Goal: Task Accomplishment & Management: Manage account settings

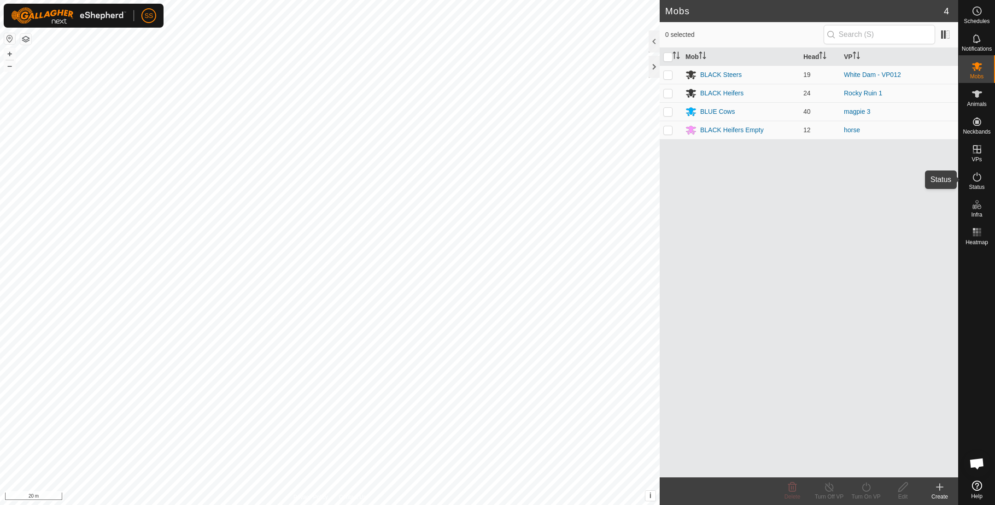
click at [983, 174] on icon at bounding box center [977, 176] width 11 height 11
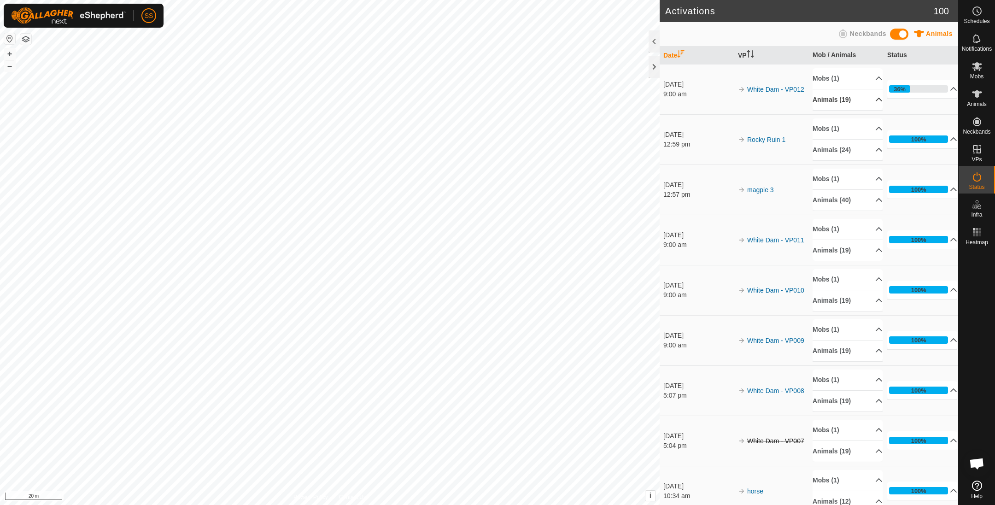
click at [850, 100] on p-accordion-header "Animals (19)" at bounding box center [848, 99] width 70 height 21
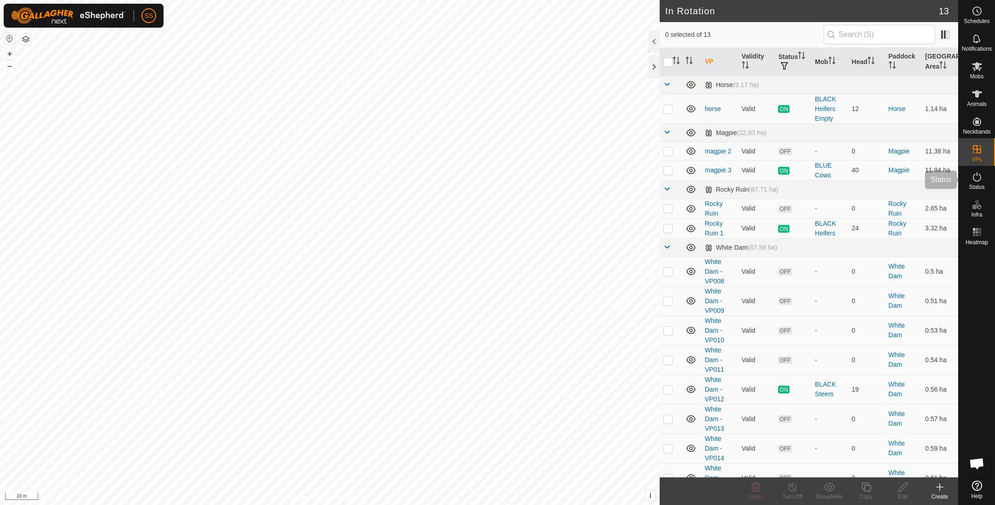
click at [978, 184] on span "Status" at bounding box center [977, 187] width 16 height 6
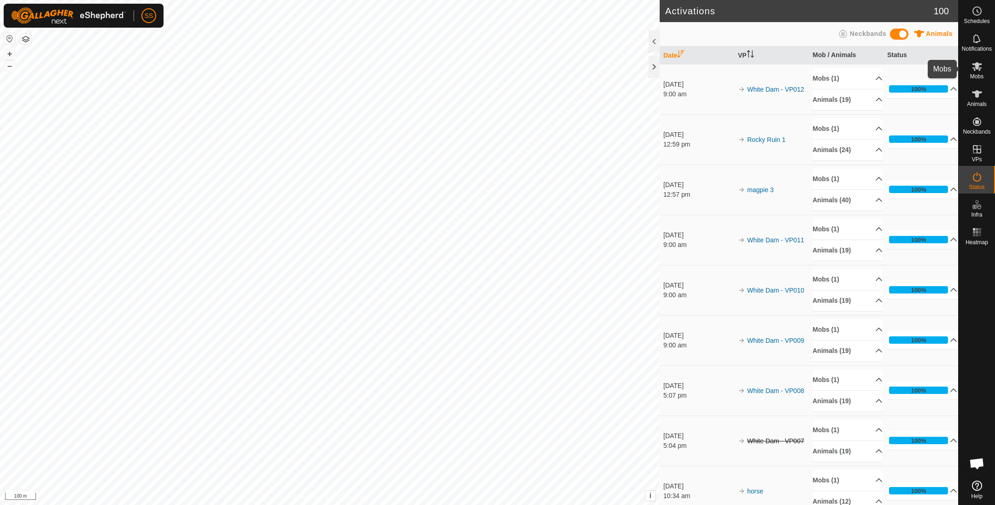
click at [977, 57] on div "Mobs" at bounding box center [977, 69] width 36 height 28
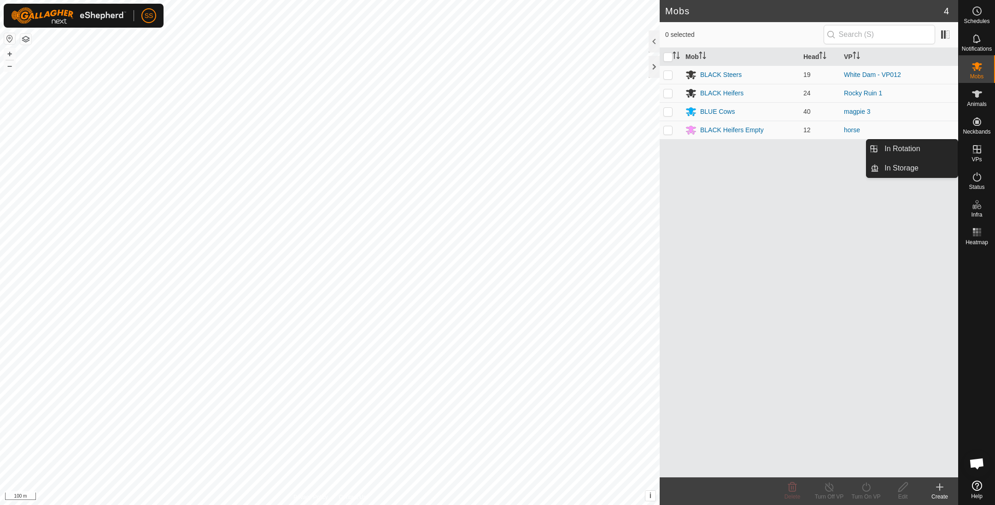
click at [972, 144] on icon at bounding box center [977, 149] width 11 height 11
click at [948, 145] on link "In Rotation" at bounding box center [918, 149] width 79 height 18
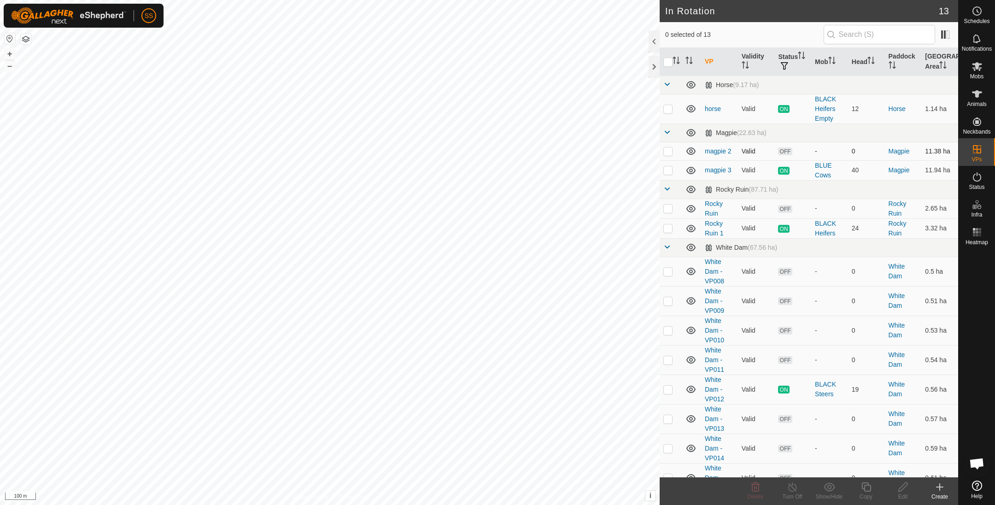
click at [669, 152] on p-checkbox at bounding box center [668, 150] width 9 height 7
click at [756, 492] on icon at bounding box center [755, 487] width 11 height 11
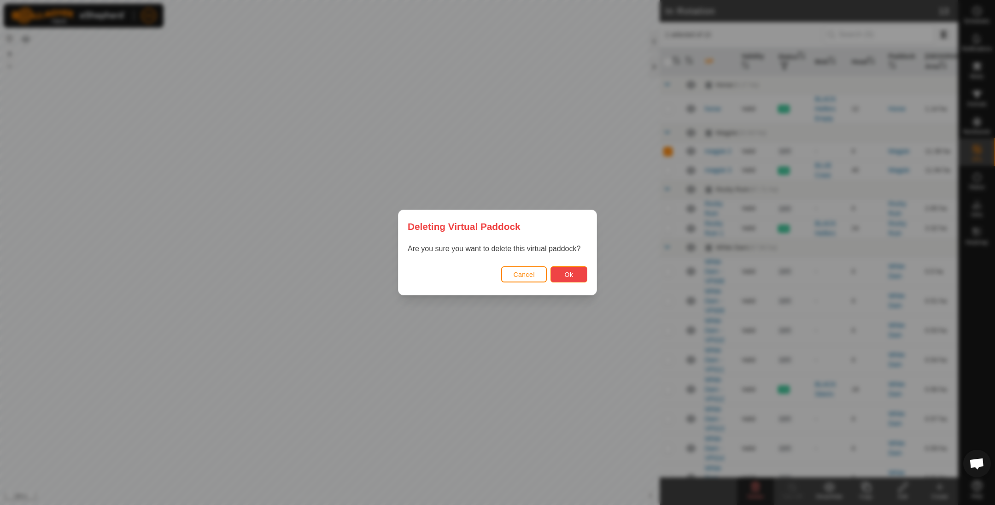
click at [571, 267] on button "Ok" at bounding box center [569, 274] width 37 height 16
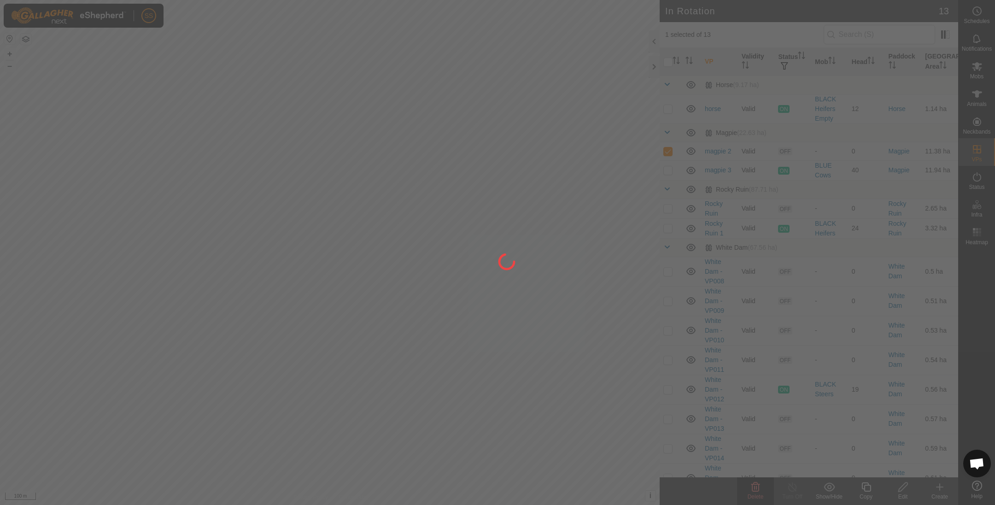
checkbox input "false"
